Goal: Task Accomplishment & Management: Manage account settings

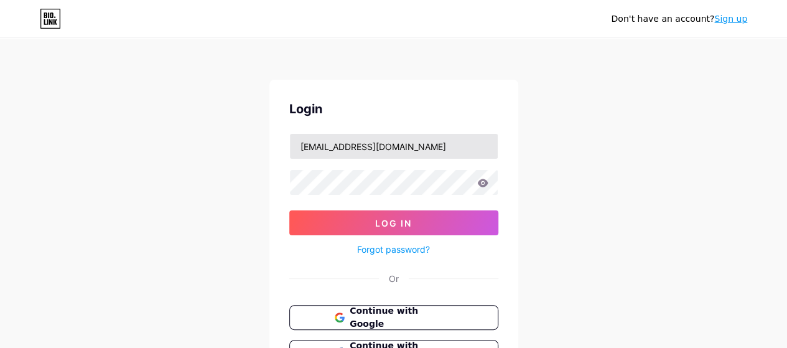
type input "[EMAIL_ADDRESS][DOMAIN_NAME]"
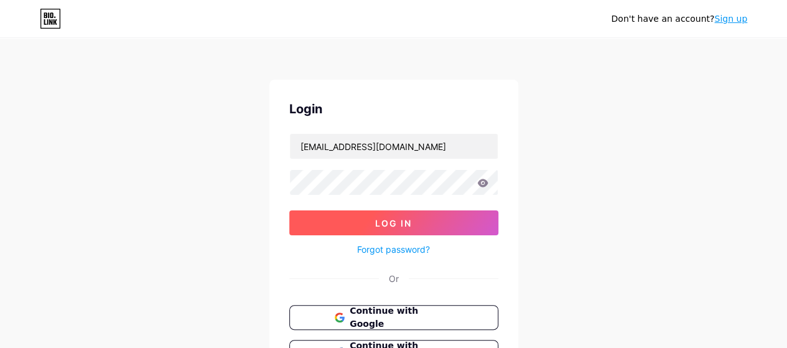
click at [400, 215] on button "Log In" at bounding box center [393, 222] width 209 height 25
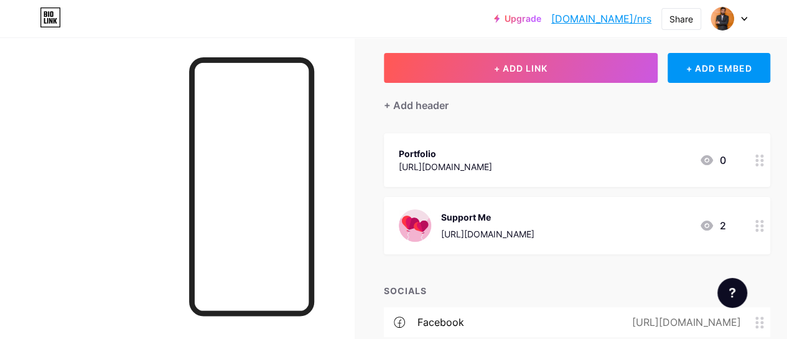
scroll to position [83, 0]
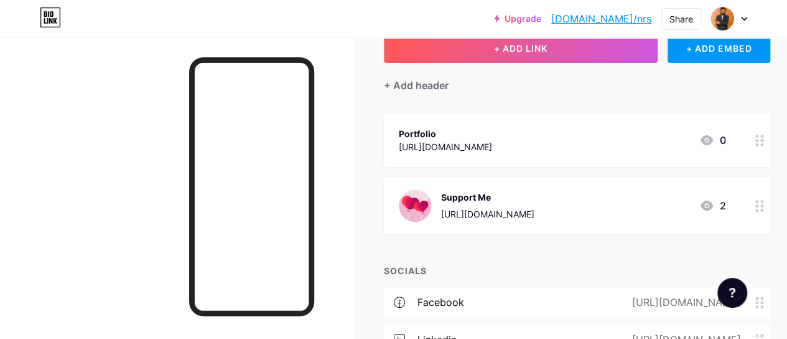
click at [708, 141] on icon at bounding box center [707, 140] width 12 height 10
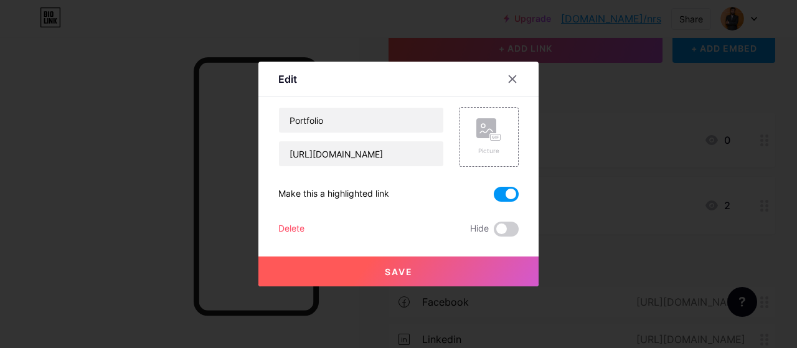
click at [507, 197] on span at bounding box center [506, 194] width 25 height 15
click at [494, 197] on input "checkbox" at bounding box center [494, 197] width 0 height 0
click at [509, 231] on span at bounding box center [506, 229] width 25 height 15
click at [494, 232] on input "checkbox" at bounding box center [494, 232] width 0 height 0
click at [458, 263] on button "Save" at bounding box center [398, 271] width 280 height 30
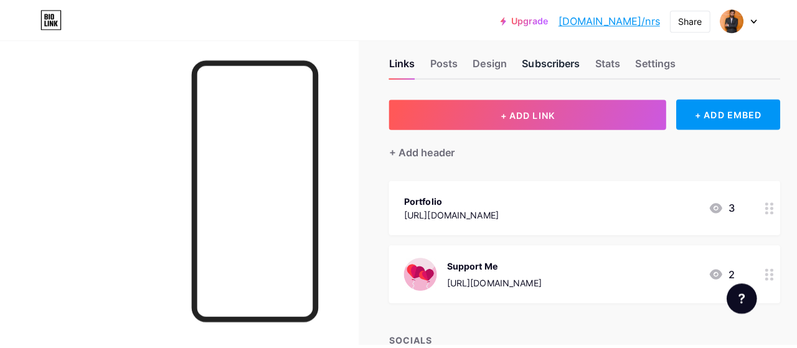
scroll to position [0, 0]
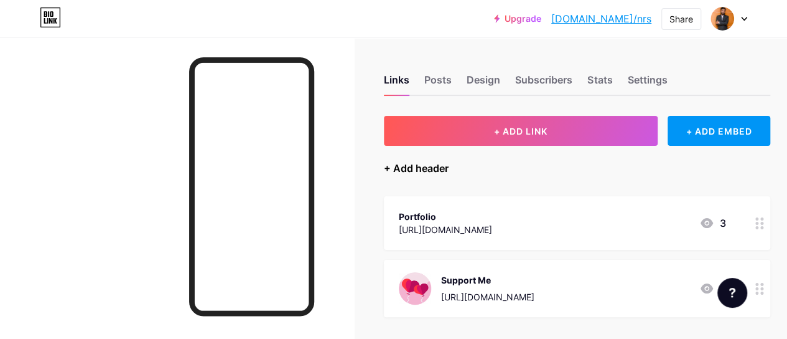
click at [442, 165] on div "+ Add header" at bounding box center [416, 168] width 65 height 15
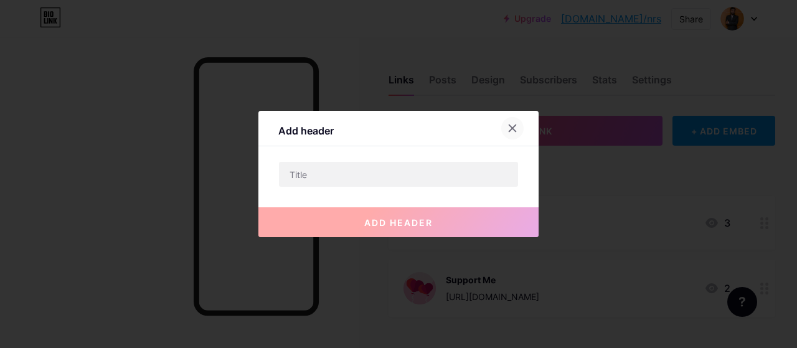
click at [504, 128] on div at bounding box center [512, 128] width 22 height 22
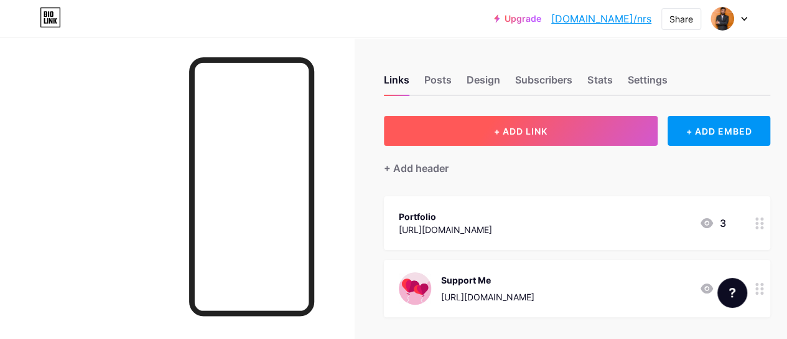
click at [532, 126] on span "+ ADD LINK" at bounding box center [521, 131] width 54 height 11
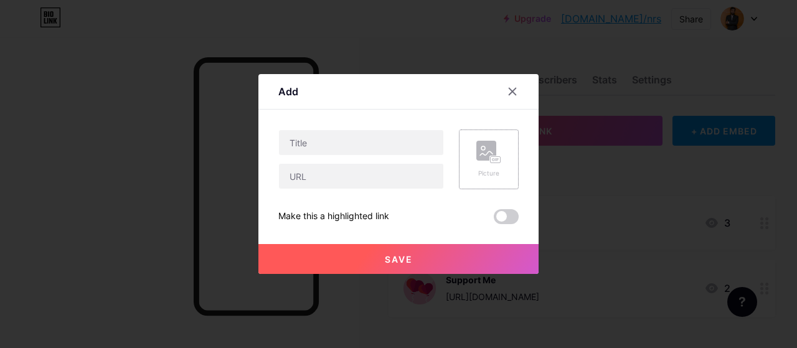
click at [469, 162] on div "Picture" at bounding box center [489, 159] width 60 height 60
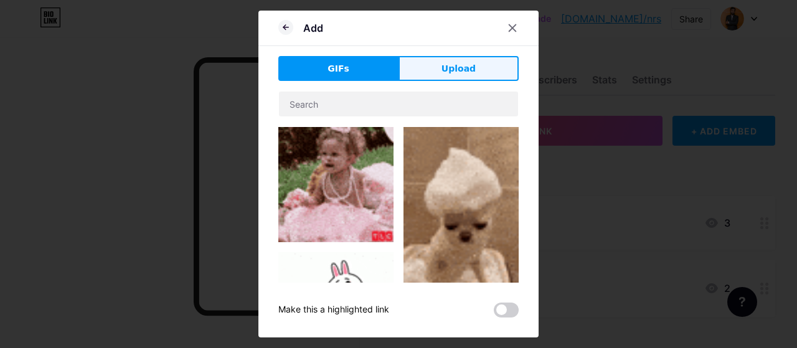
click at [469, 67] on span "Upload" at bounding box center [458, 68] width 34 height 13
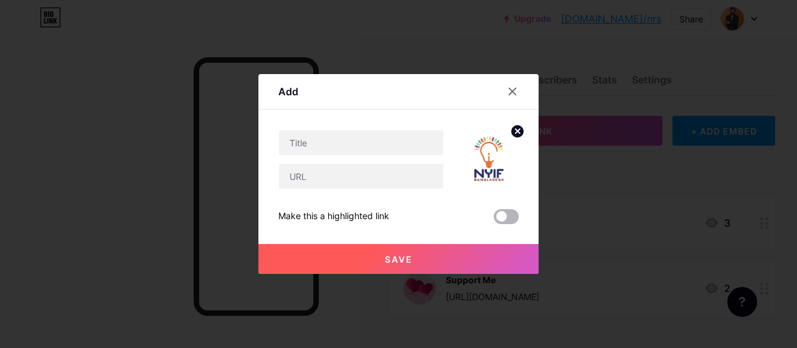
click at [505, 218] on span at bounding box center [506, 216] width 25 height 15
click at [494, 220] on input "checkbox" at bounding box center [494, 220] width 0 height 0
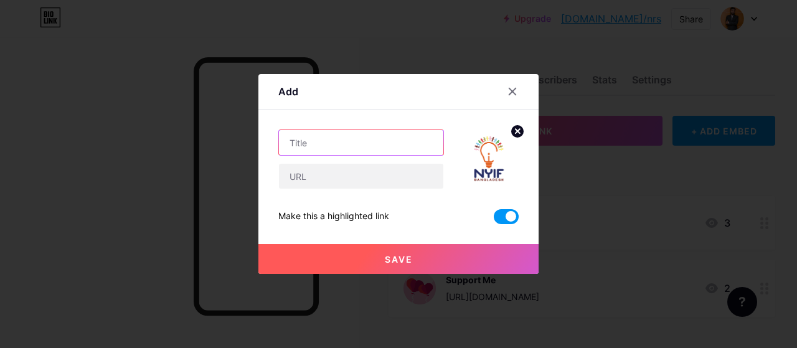
click at [358, 143] on input "text" at bounding box center [361, 142] width 164 height 25
click at [346, 148] on input "text" at bounding box center [361, 142] width 164 height 25
paste input "Campus Ambassador Recruitment 2025"
click at [339, 139] on input "Campus Ambassador Recruitment 2025" at bounding box center [361, 142] width 164 height 25
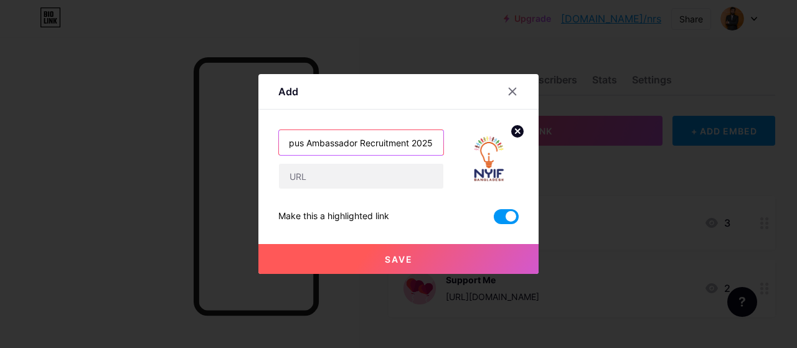
scroll to position [0, 0]
type input "NYIF BD Campus Ambassador Recruitment 2025"
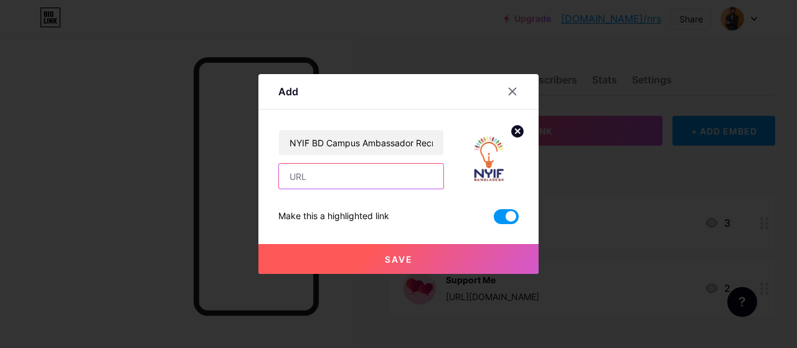
click at [416, 167] on input "text" at bounding box center [361, 176] width 164 height 25
paste input "https://forms.gle/yGFR5jwpWBrVzdGW8"
click at [301, 177] on input "https://forms.gle/yGFR5jwpWBrVzdGW8" at bounding box center [361, 176] width 164 height 25
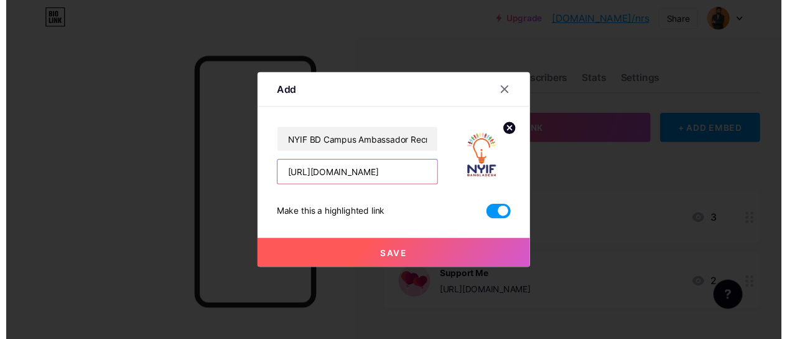
scroll to position [0, 0]
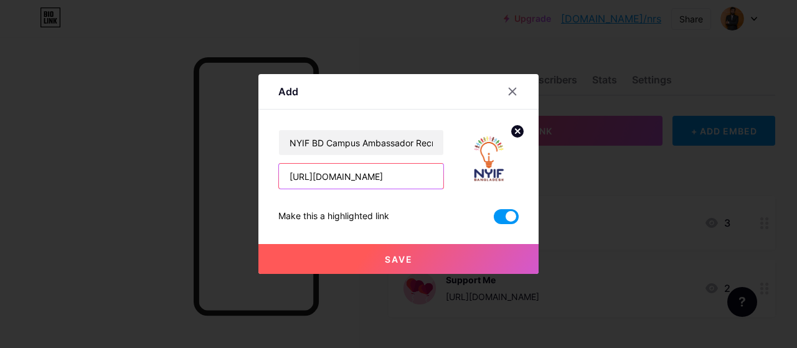
click at [291, 175] on input "https://forms.gle/yGFR5jwpWBrVzdGW8" at bounding box center [361, 176] width 164 height 25
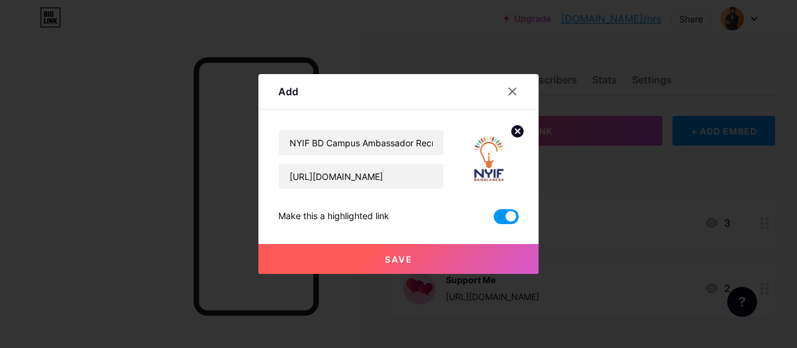
click at [354, 199] on div "NYIF BD Campus Ambassador Recruitment 2025 https://forms.gle/yGFR5jwpWBrVzdGW8 …" at bounding box center [398, 176] width 240 height 95
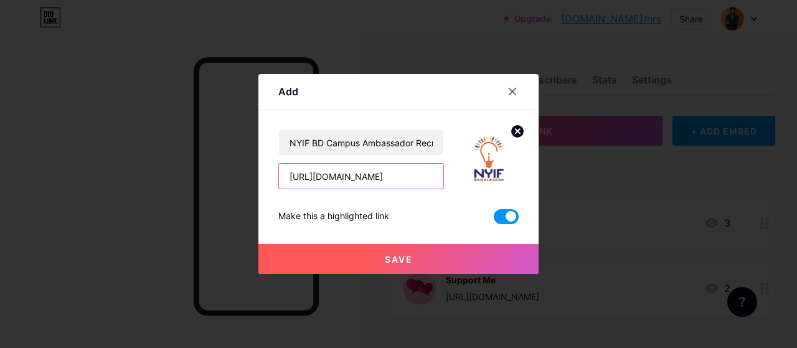
click at [344, 183] on input "https://forms.gle/yGFR5jwpWBrVzdGW8" at bounding box center [361, 176] width 164 height 25
paste input "://tiny.cc/NYIFBD2025"
click at [289, 177] on input "http://tiny.cc/NYIFBD2025" at bounding box center [361, 176] width 164 height 25
type input "http://tiny.cc/NYIFBD2025"
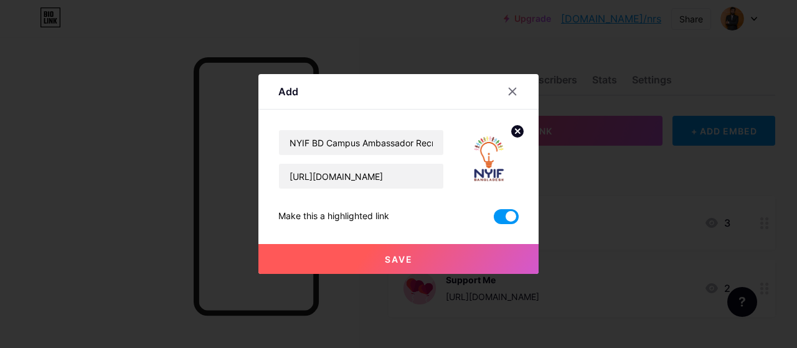
click at [392, 251] on button "Save" at bounding box center [398, 259] width 280 height 30
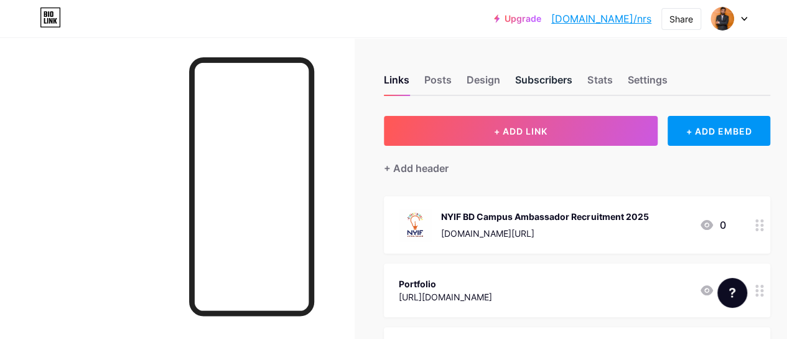
click at [561, 84] on div "Subscribers" at bounding box center [543, 83] width 57 height 22
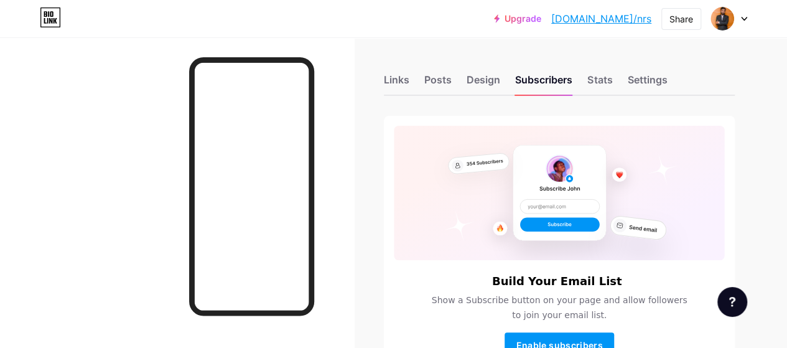
click at [504, 90] on div "Links Posts Design Subscribers Stats Settings" at bounding box center [559, 74] width 351 height 44
click at [493, 85] on div "Design" at bounding box center [484, 83] width 34 height 22
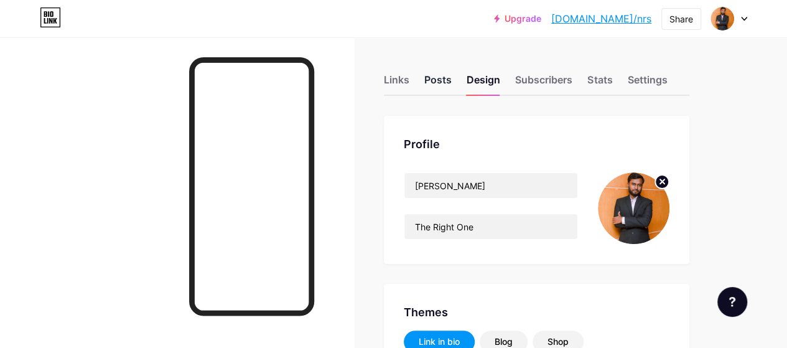
click at [440, 80] on div "Posts" at bounding box center [438, 83] width 27 height 22
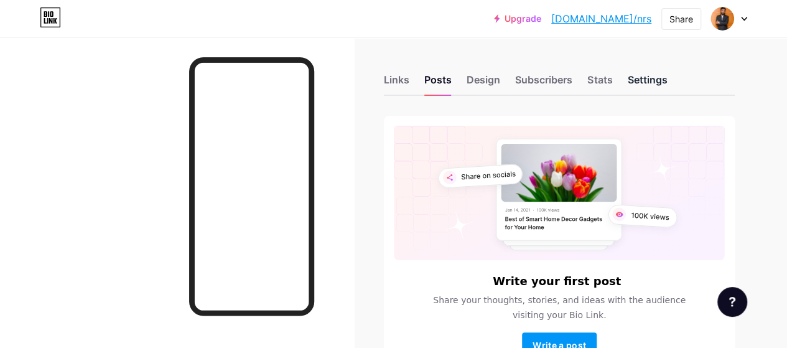
click at [643, 75] on div "Settings" at bounding box center [647, 83] width 40 height 22
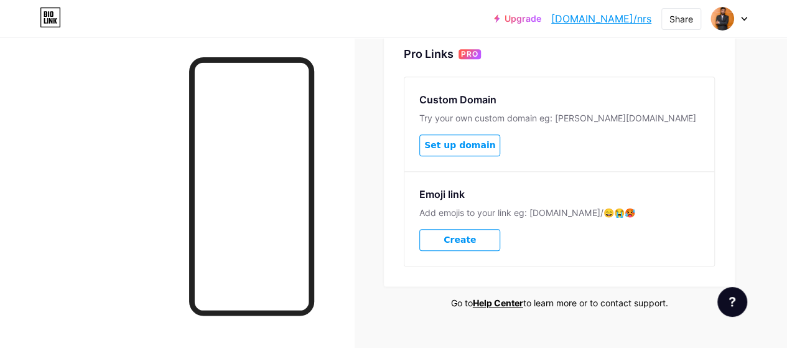
scroll to position [645, 0]
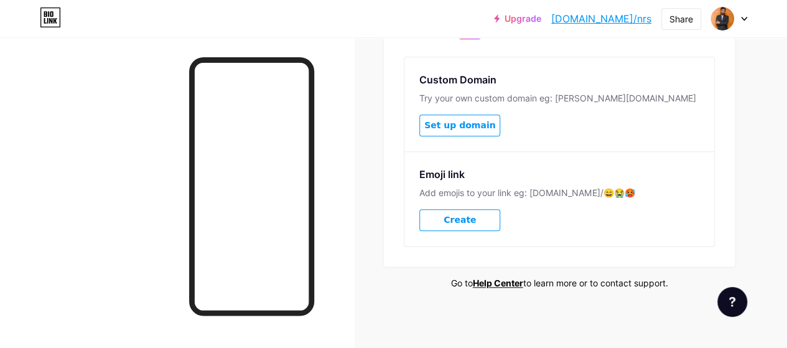
click at [565, 24] on div "Upgrade [DOMAIN_NAME]/nrs [DOMAIN_NAME]/nrs" at bounding box center [572, 18] width 157 height 22
click at [542, 18] on link "Upgrade" at bounding box center [517, 19] width 47 height 10
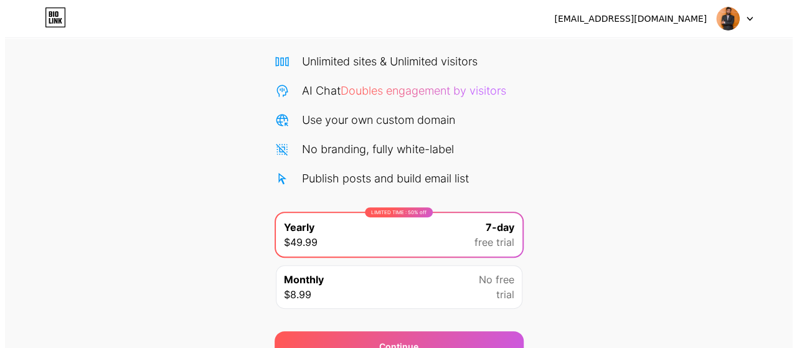
scroll to position [152, 0]
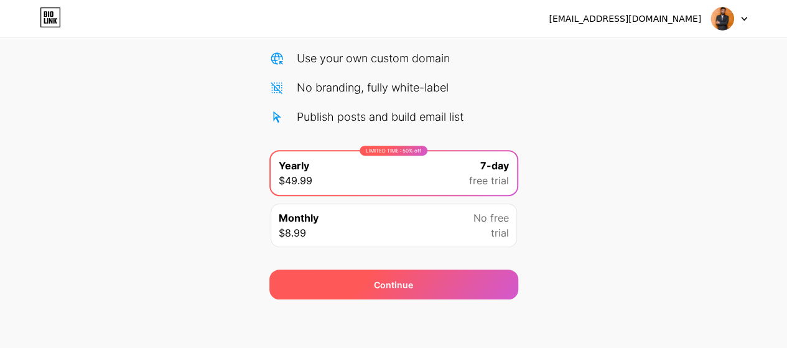
click at [405, 291] on div "Continue" at bounding box center [394, 285] width 249 height 30
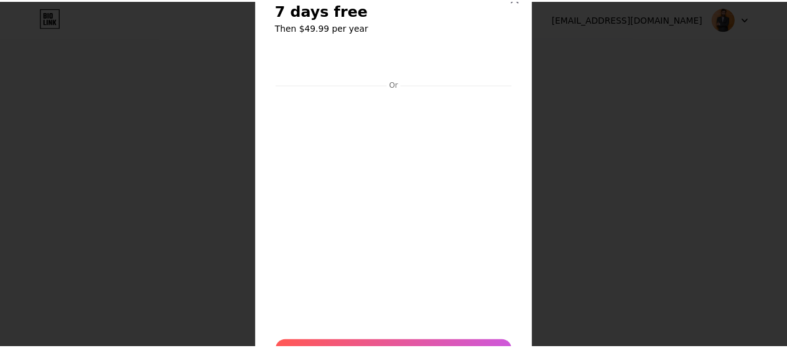
scroll to position [0, 0]
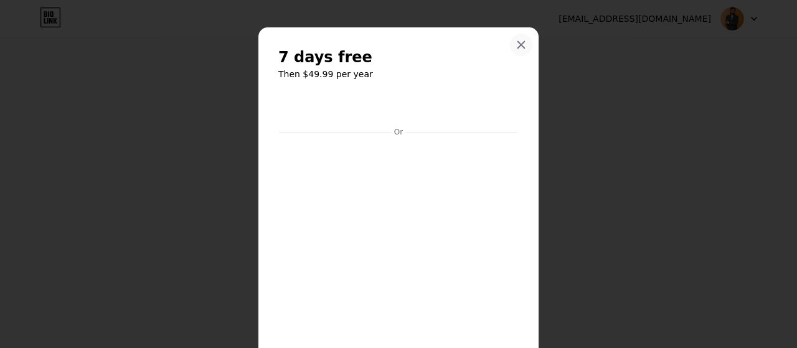
click at [523, 43] on div at bounding box center [521, 45] width 22 height 22
